Goal: Task Accomplishment & Management: Use online tool/utility

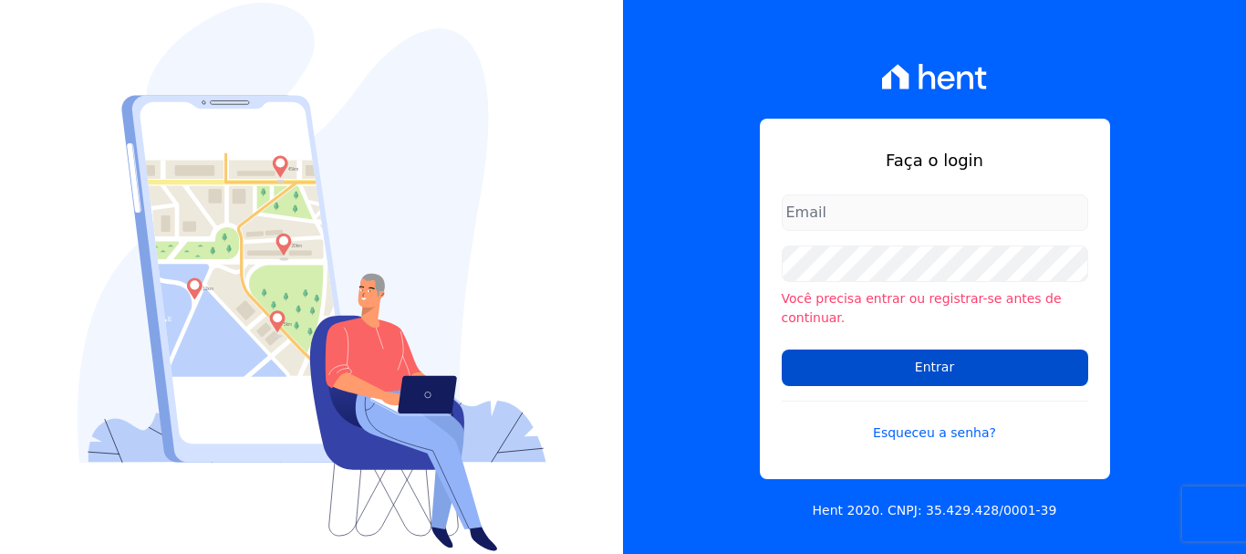
type input "[EMAIL_ADDRESS][DOMAIN_NAME]"
click at [1041, 355] on input "Entrar" at bounding box center [935, 367] width 307 height 36
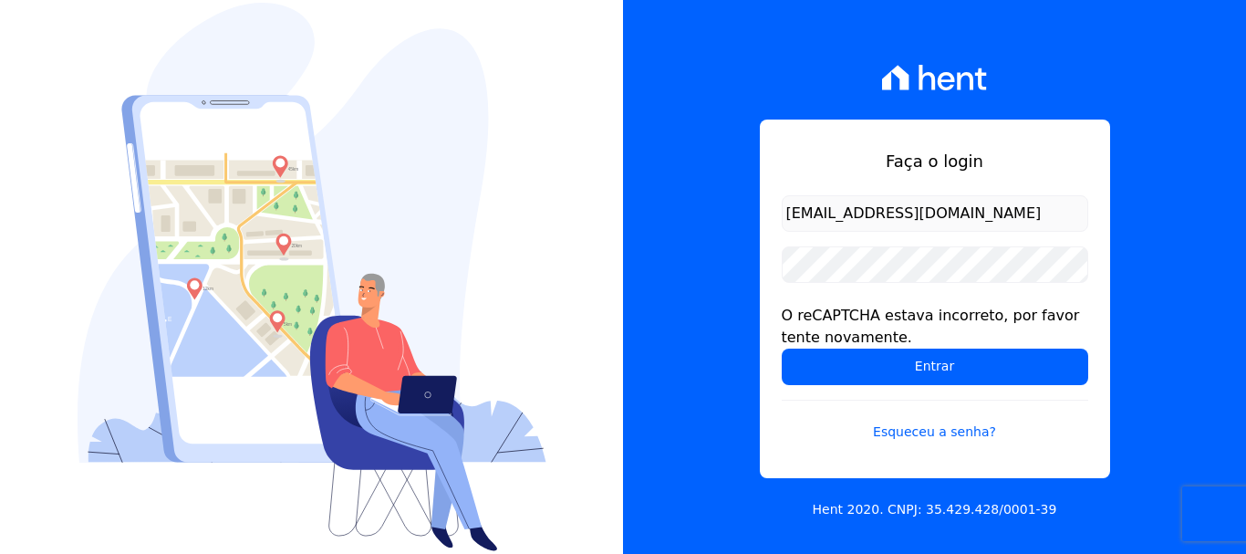
click at [1034, 360] on input "Entrar" at bounding box center [935, 366] width 307 height 36
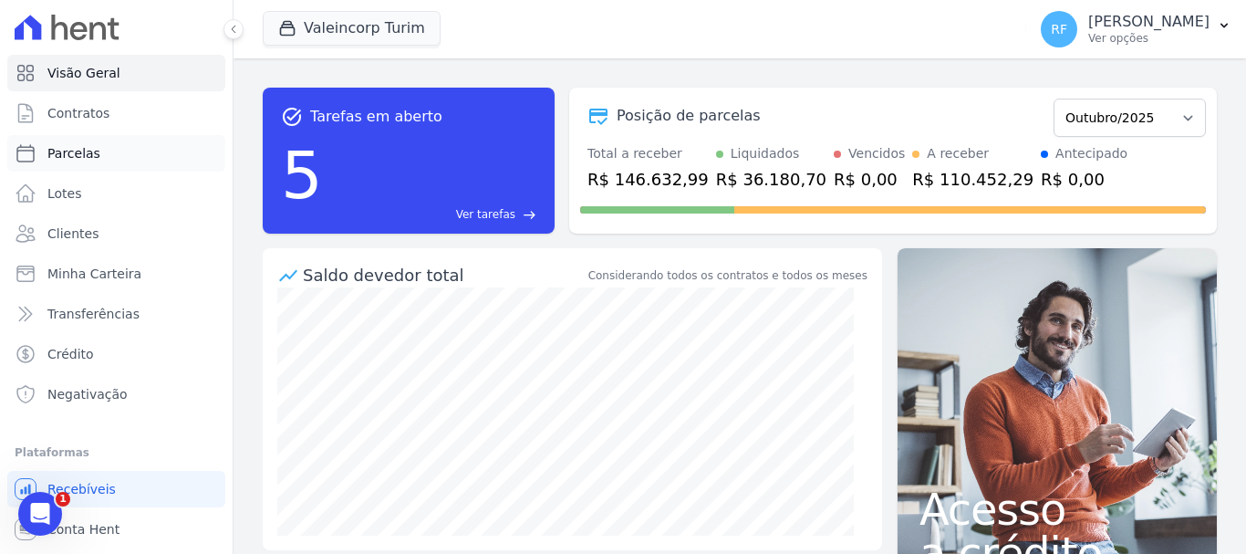
click at [78, 152] on span "Parcelas" at bounding box center [73, 153] width 53 height 18
select select
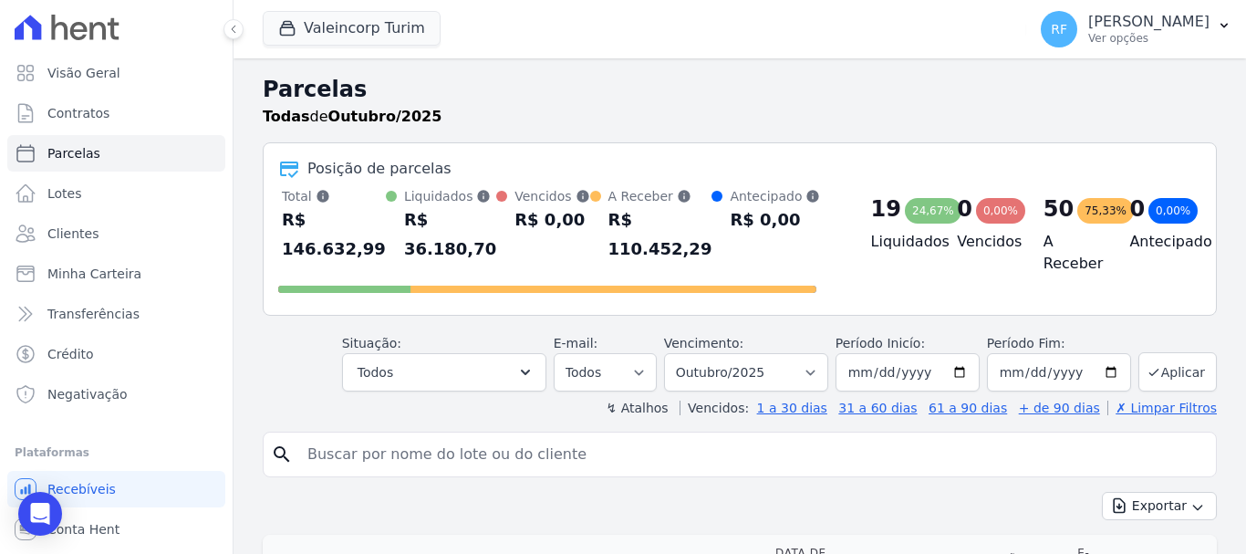
click at [601, 443] on input "search" at bounding box center [752, 454] width 912 height 36
type input "rosen"
select select
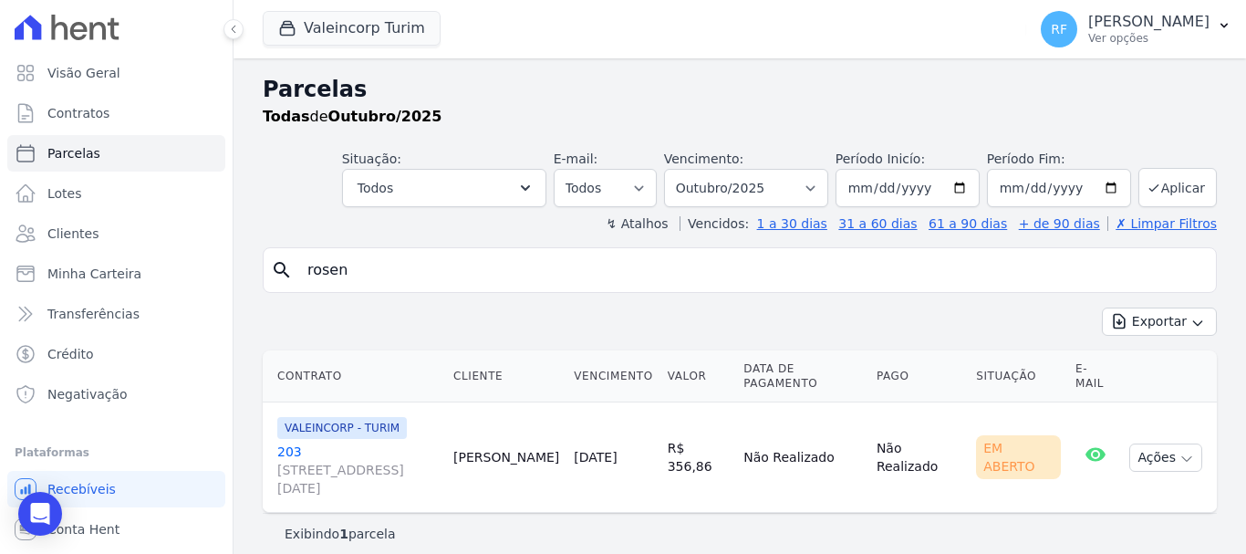
scroll to position [15, 0]
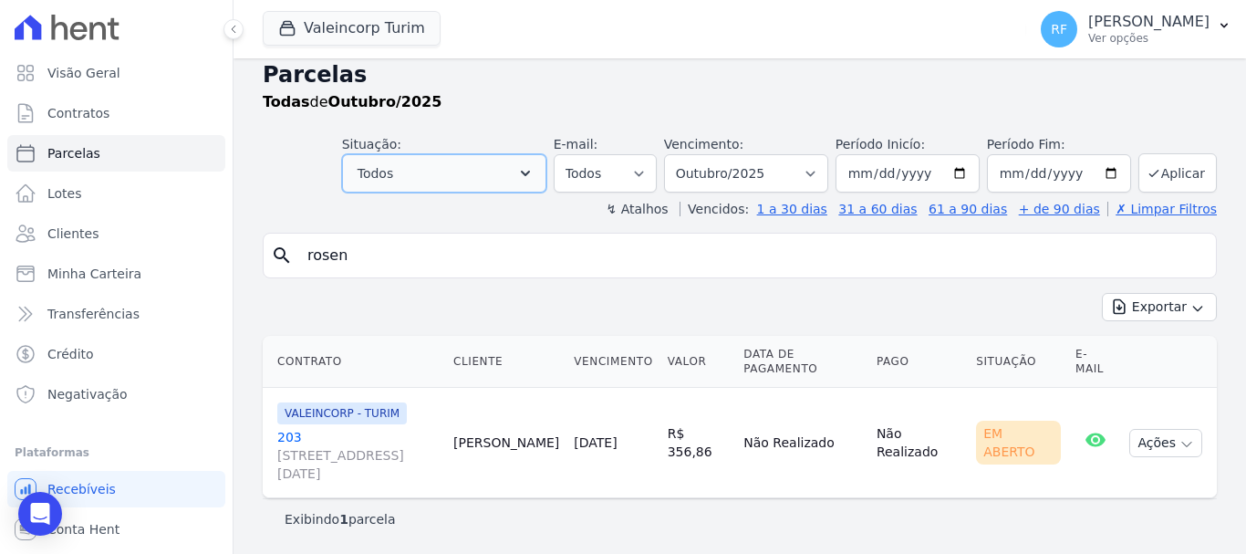
click at [514, 163] on button "Todos" at bounding box center [444, 173] width 204 height 38
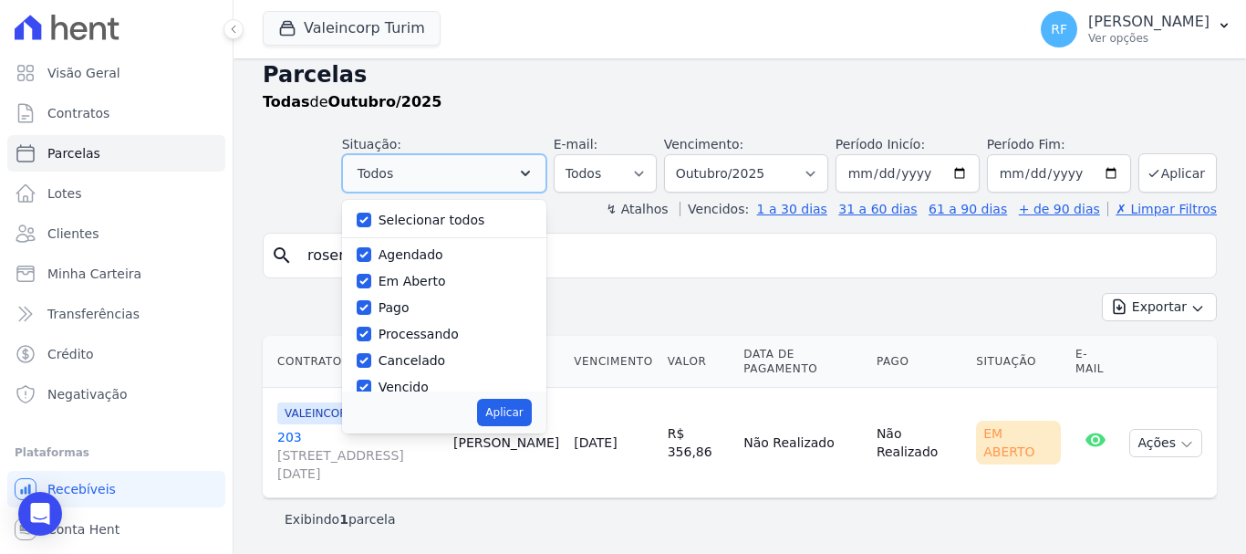
click at [514, 163] on button "Todos" at bounding box center [444, 173] width 204 height 38
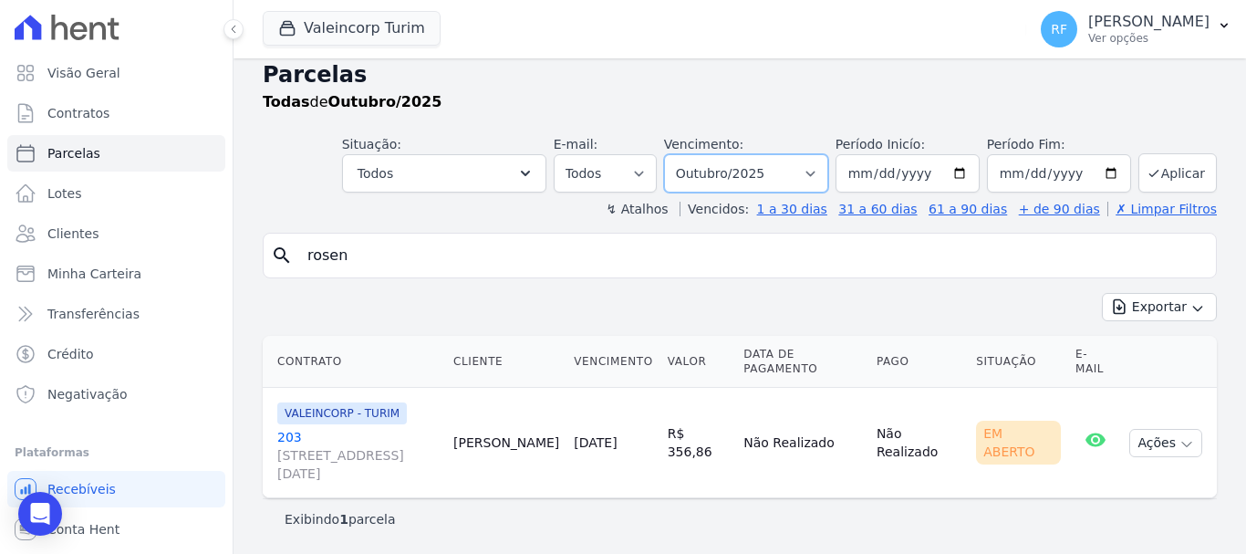
click at [817, 181] on select "Filtrar por período ──────── Todos os meses Julho/2024 Agosto/2024 Setembro/202…" at bounding box center [746, 173] width 164 height 38
click at [860, 174] on input "2025-10-01" at bounding box center [908, 173] width 144 height 38
type input "2025-04-01"
click at [874, 176] on input "2025-04-01" at bounding box center [908, 173] width 144 height 38
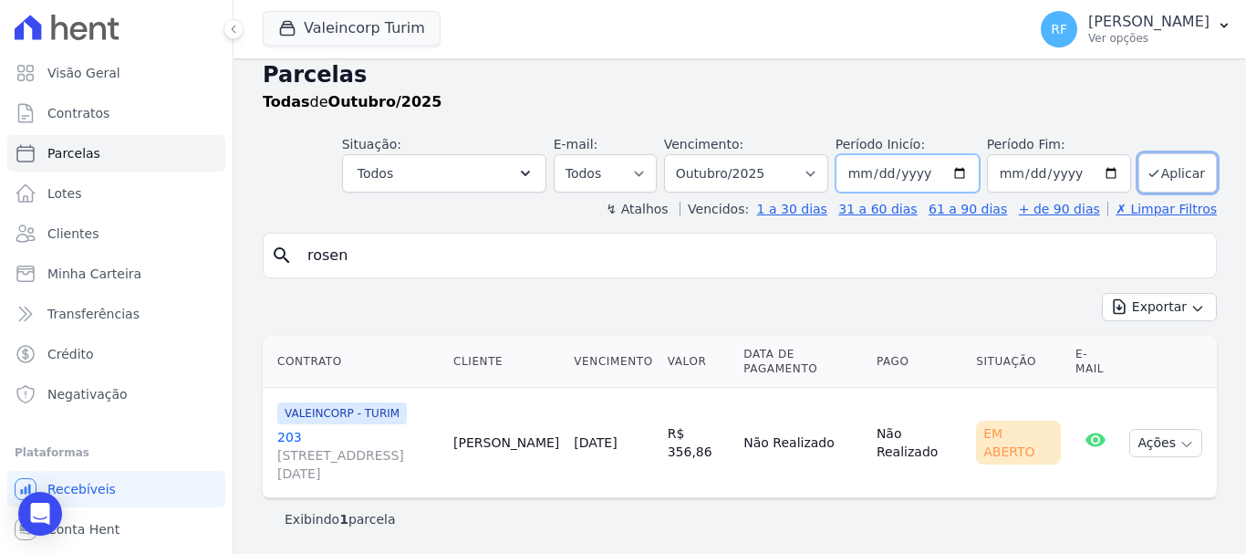
type input "[DATE]"
click at [1183, 173] on button "Aplicar" at bounding box center [1177, 172] width 78 height 39
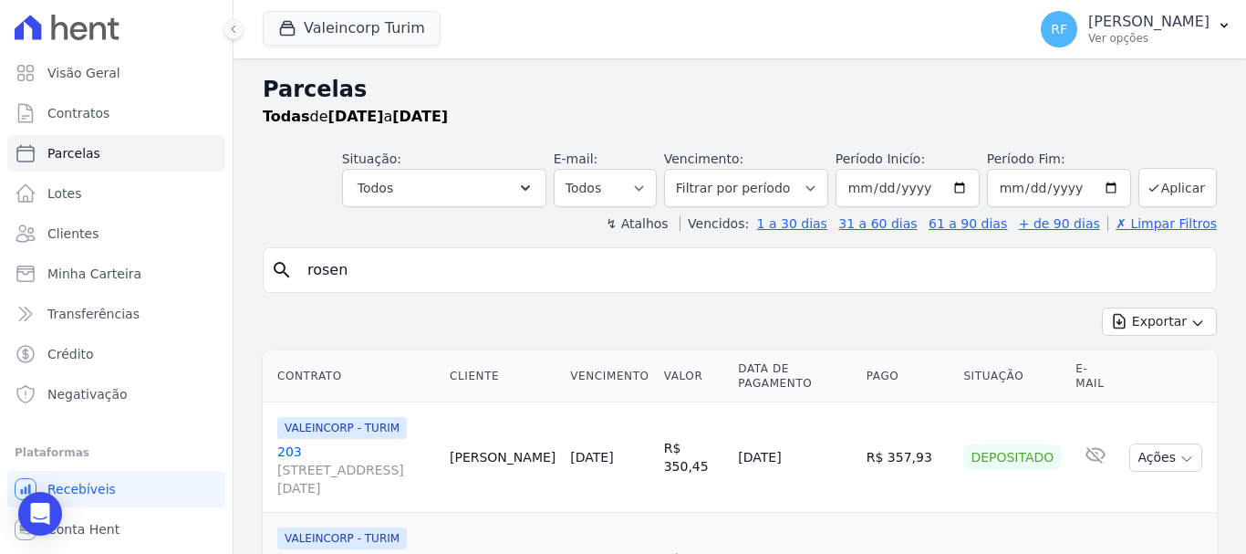
select select
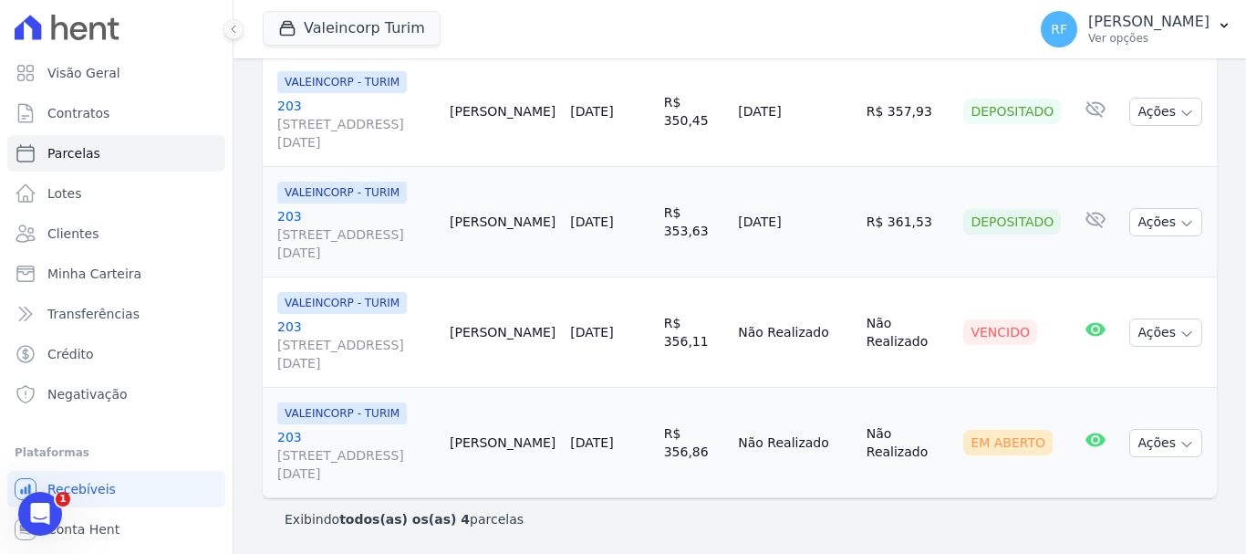
scroll to position [321, 0]
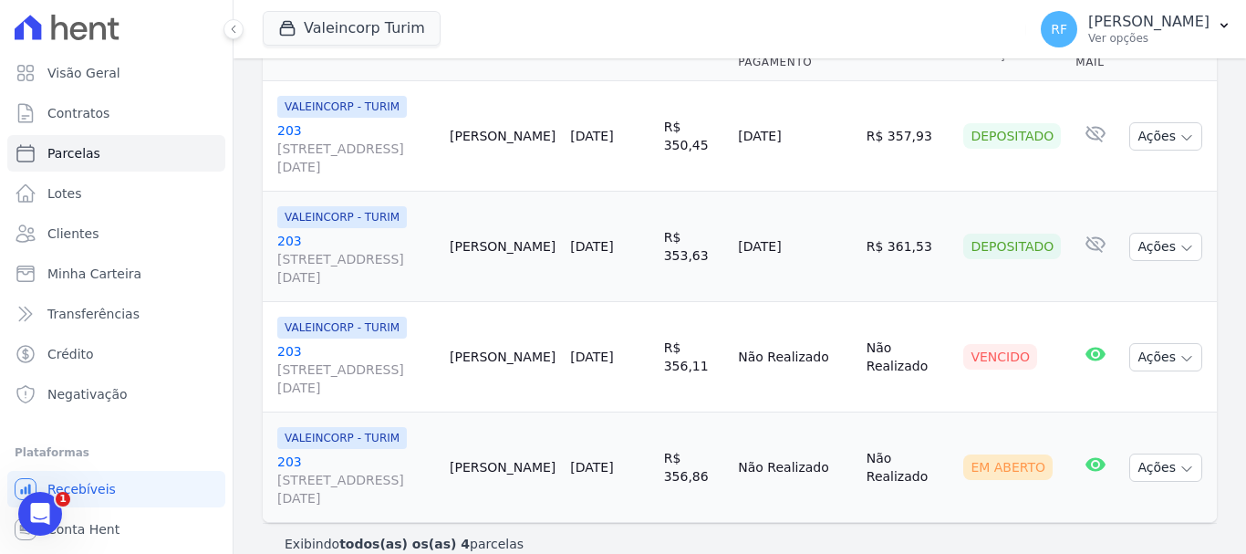
click at [1227, 193] on div "Contrato Cliente Vencimento [GEOGRAPHIC_DATA] Data de Pagamento Pago Situação E…" at bounding box center [740, 276] width 1013 height 508
